Goal: Task Accomplishment & Management: Complete application form

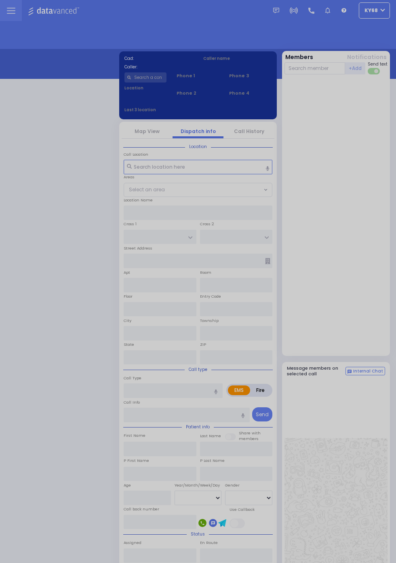
select select "12"
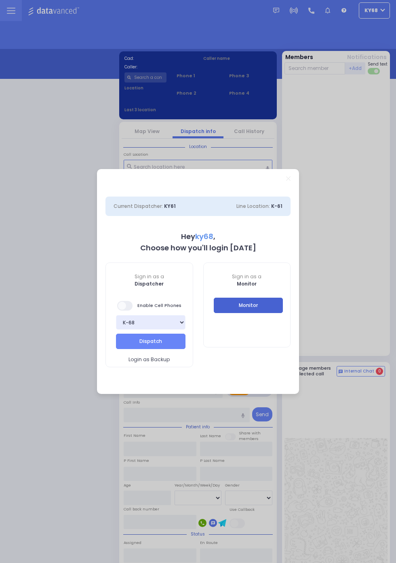
click at [272, 302] on button "Monitor" at bounding box center [249, 305] width 70 height 15
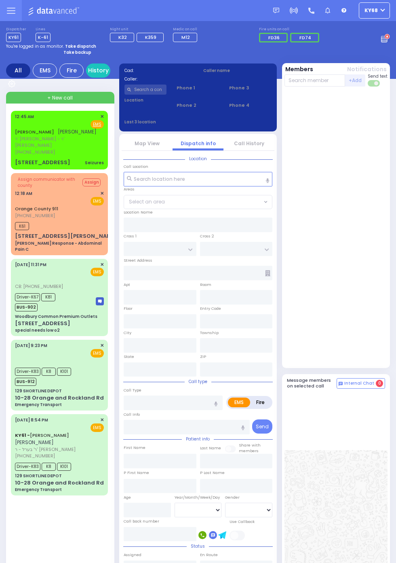
click at [15, 149] on span "(845) 537-1295" at bounding box center [35, 152] width 40 height 6
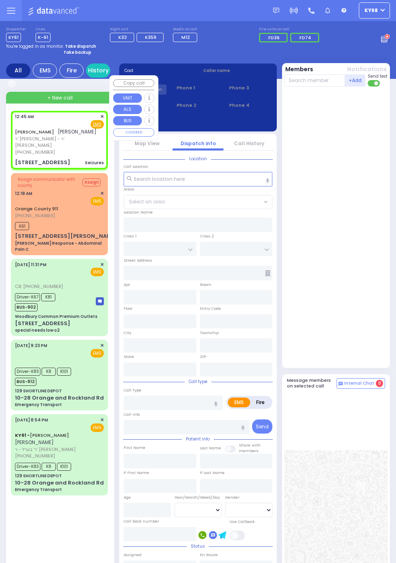
select select
type input "Seizures"
radio input "true"
type input "YECHESKEL"
type input "FRANKEL"
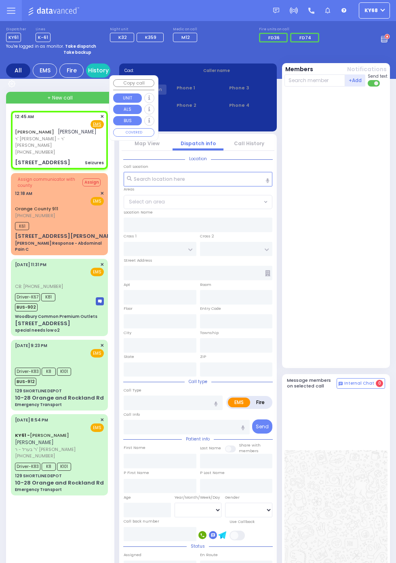
select select
type input "00:45"
type input "LIZENSK BLVD"
type input "FOREST RD"
type input "4 Lizensk Boulevard"
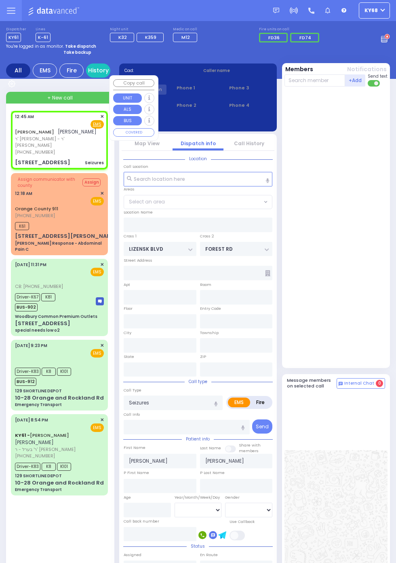
type input "103"
type input "Monroe"
type input "New York"
type input "10950"
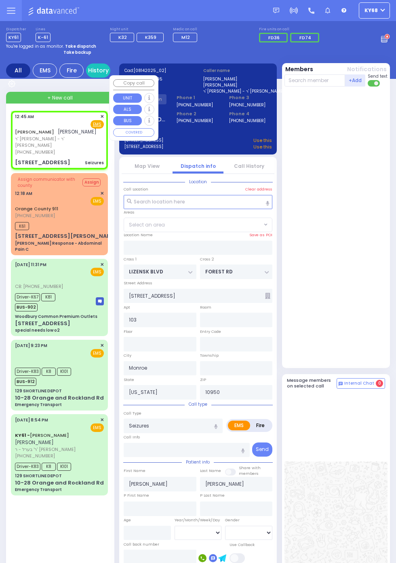
select select "SECTION 2"
click at [365, 286] on div at bounding box center [337, 227] width 105 height 274
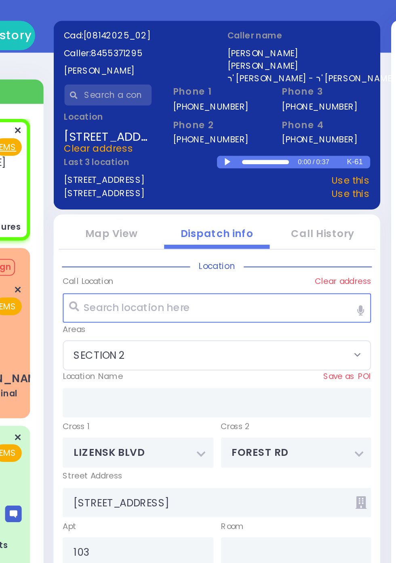
click at [204, 131] on div at bounding box center [204, 132] width 4 height 4
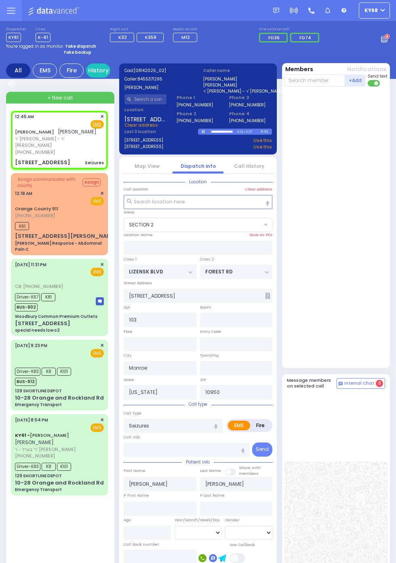
click at [258, 165] on link "Call History" at bounding box center [249, 166] width 30 height 7
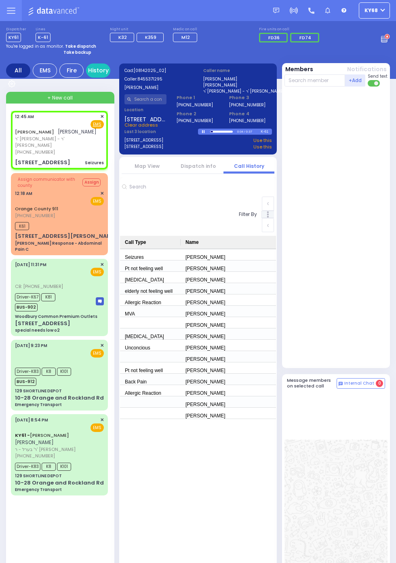
click at [207, 169] on link "Dispatch info" at bounding box center [198, 166] width 35 height 7
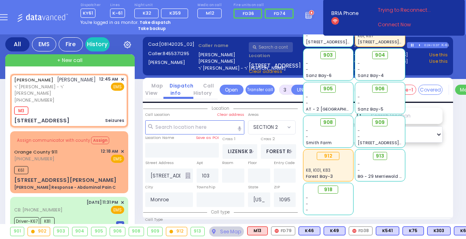
select select
radio input "true"
select select
type input "00:47"
select select "Hatzalah Garages"
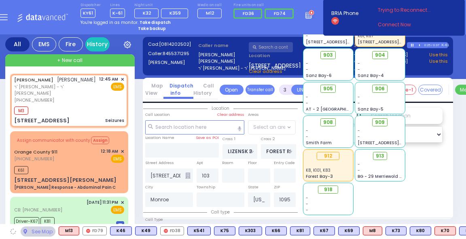
select select "SECTION 2"
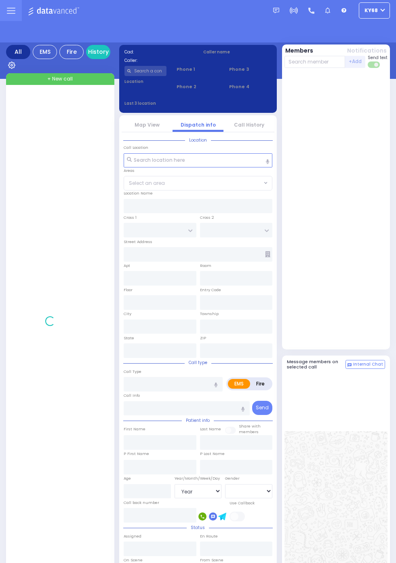
select select "Year"
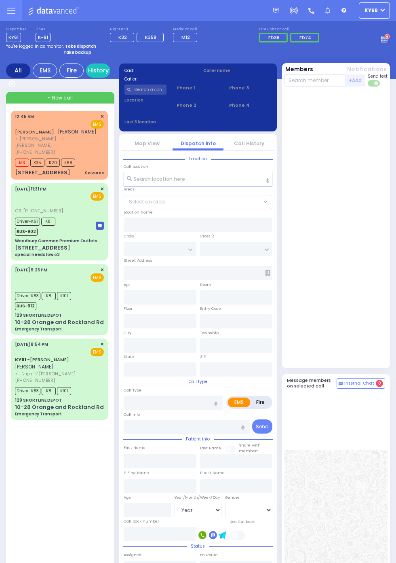
click at [25, 148] on span "ר' אברהם אביש - ר' יחזקאל פרענקל" at bounding box center [58, 141] width 87 height 13
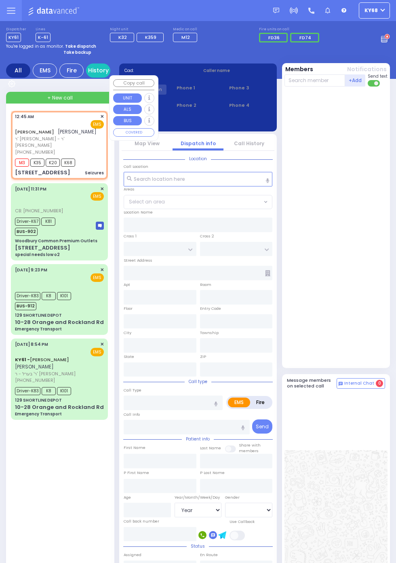
select select
type input "Seizures"
radio input "true"
type input "[PERSON_NAME]"
type input "AKER"
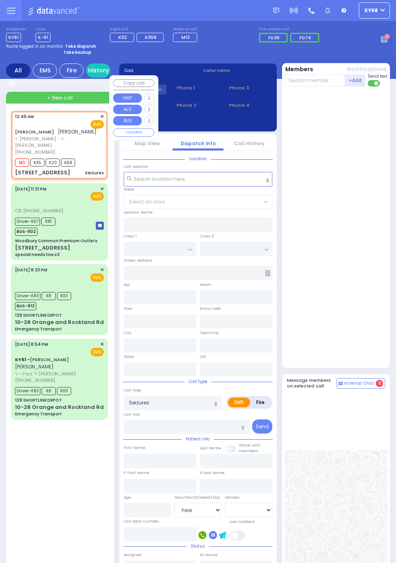
select select
type input "00:45"
type input "00:47"
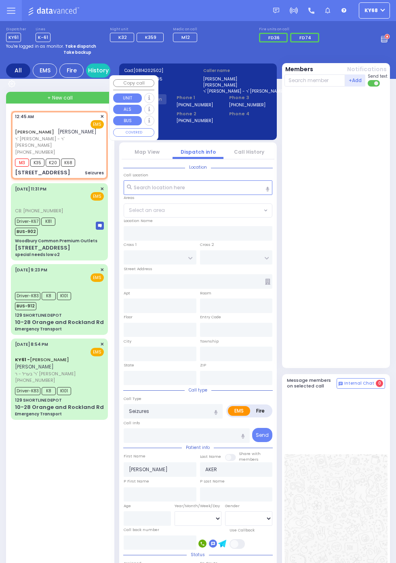
type input "LIZENSK BLVD"
type input "FOREST RD"
type input "4 LIZENSK BLVD"
type input "103"
type input "Monroe"
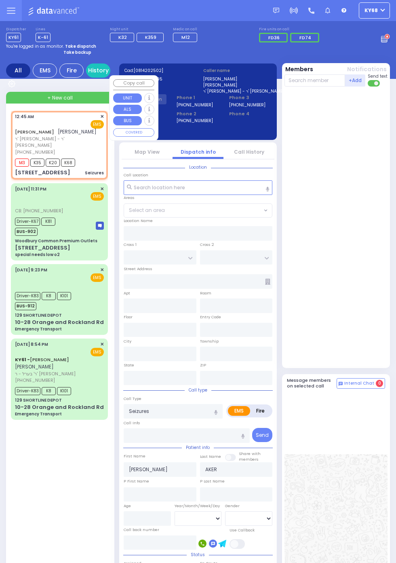
type input "New York"
type input "10950"
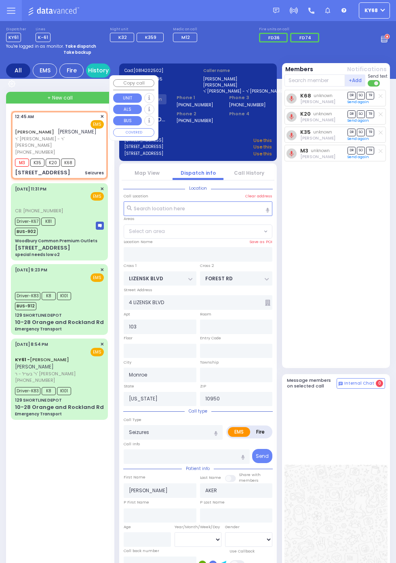
select select "SECTION 2"
click at [369, 257] on div "K68 unknown Isaac Herskovits DR SO TR Send again" at bounding box center [337, 227] width 105 height 274
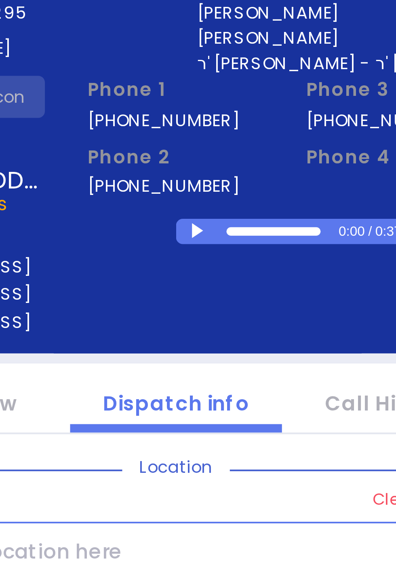
click at [203, 132] on div at bounding box center [204, 132] width 4 height 4
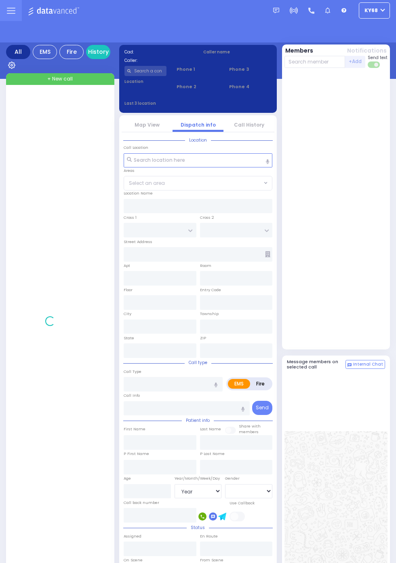
select select "Year"
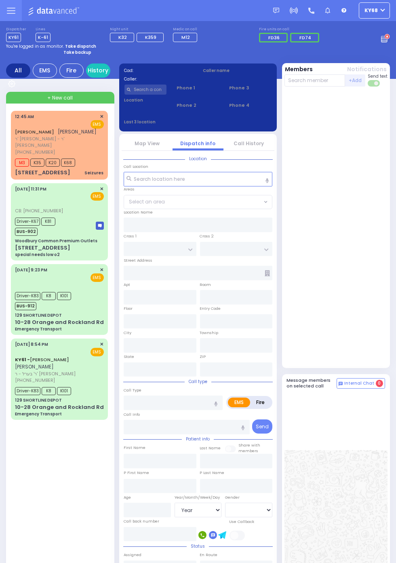
click at [15, 167] on span "M3" at bounding box center [22, 162] width 14 height 8
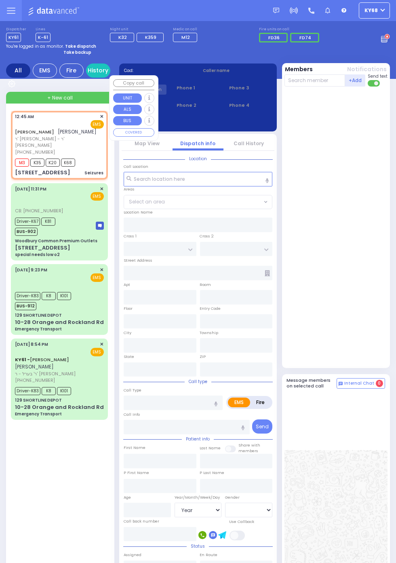
select select
type input "Seizures"
radio input "true"
type input "CHAIM MENACHEM"
type input "AKER"
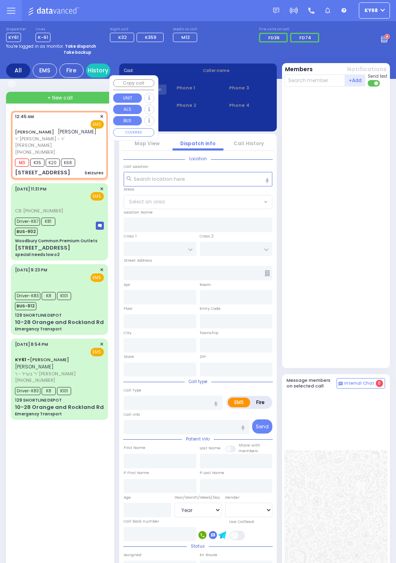
select select
type input "00:45"
type input "00:47"
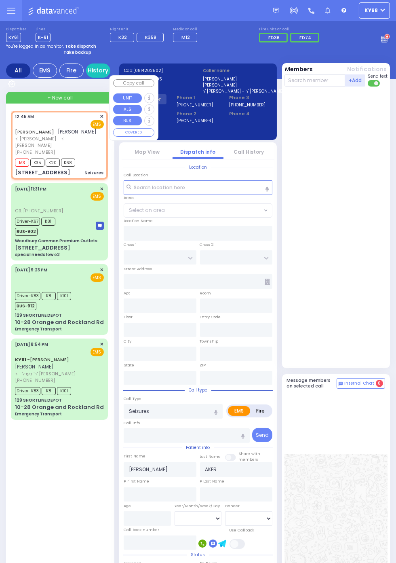
type input "LIZENSK BLVD"
type input "FOREST RD"
type input "4 LIZENSK BLVD"
type input "103"
type input "Monroe"
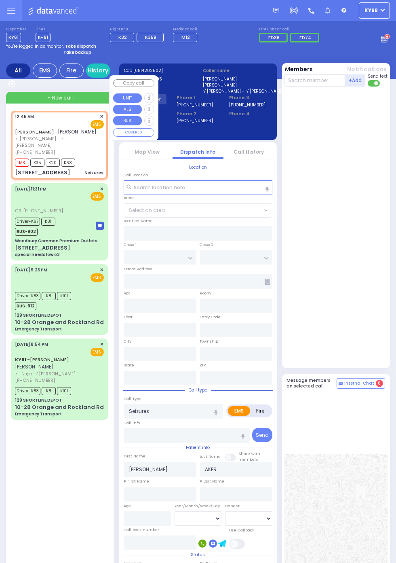
type input "New York"
type input "10950"
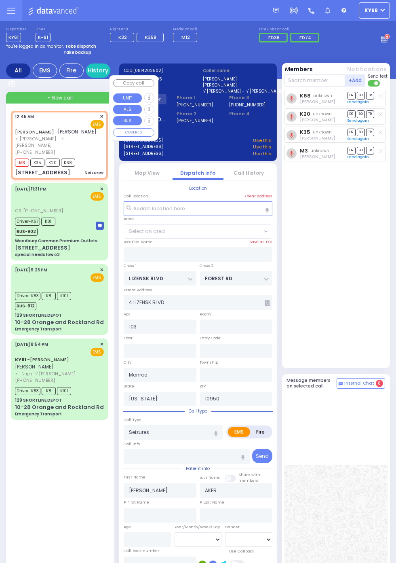
select select "SECTION 2"
click at [389, 276] on div "K68 unknown Isaac Herskovits DR SO TR Send again" at bounding box center [337, 227] width 105 height 274
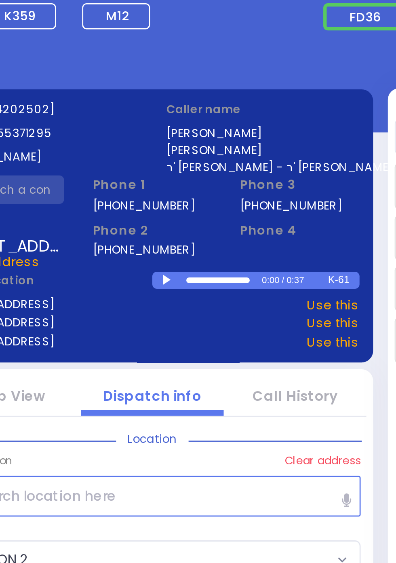
click at [207, 130] on div at bounding box center [204, 132] width 4 height 4
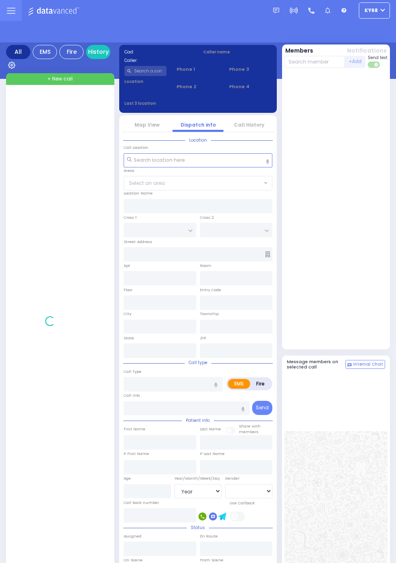
select select "Year"
